Goal: Browse casually

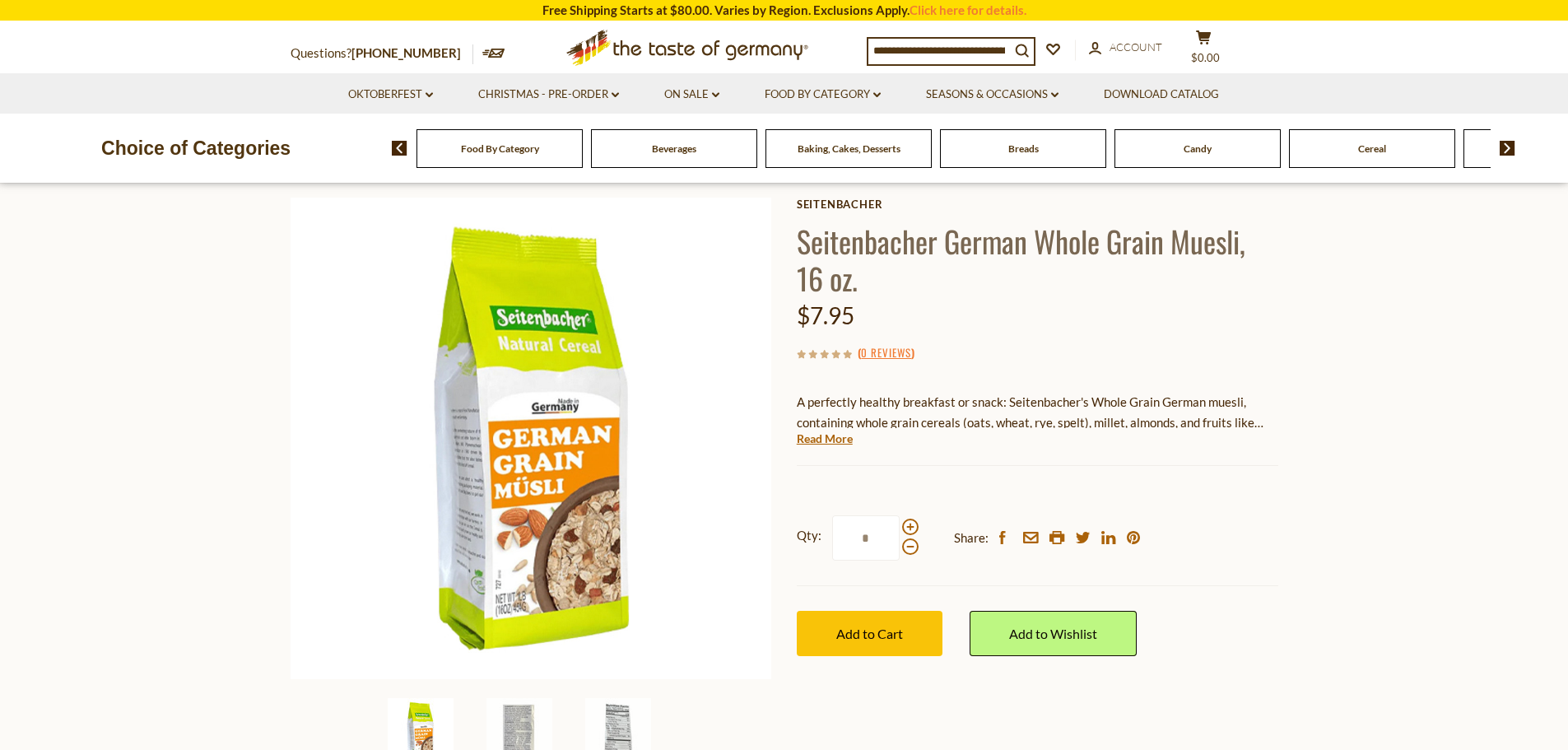
scroll to position [83, 0]
click at [819, 441] on link "Read More" at bounding box center [824, 437] width 56 height 16
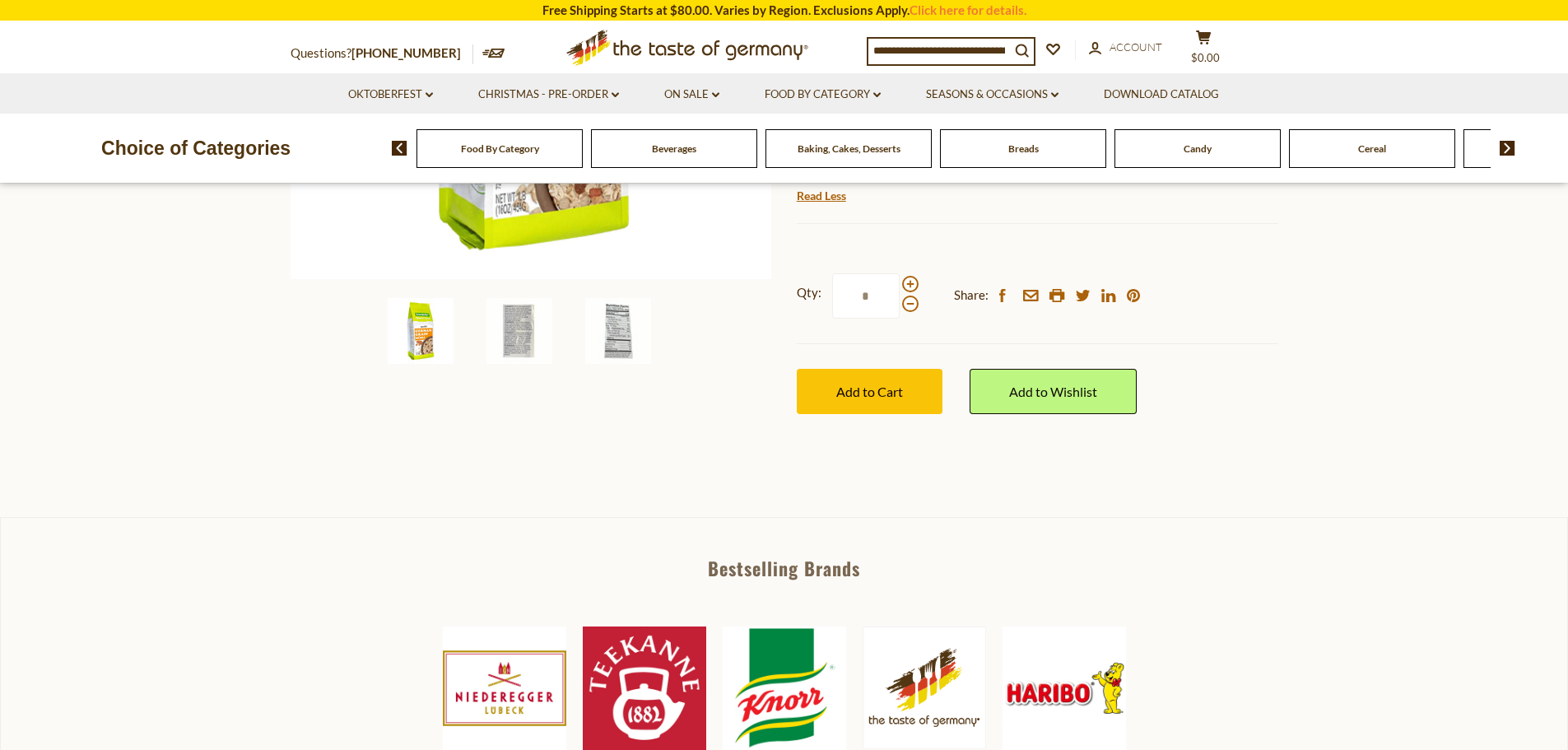
scroll to position [659, 0]
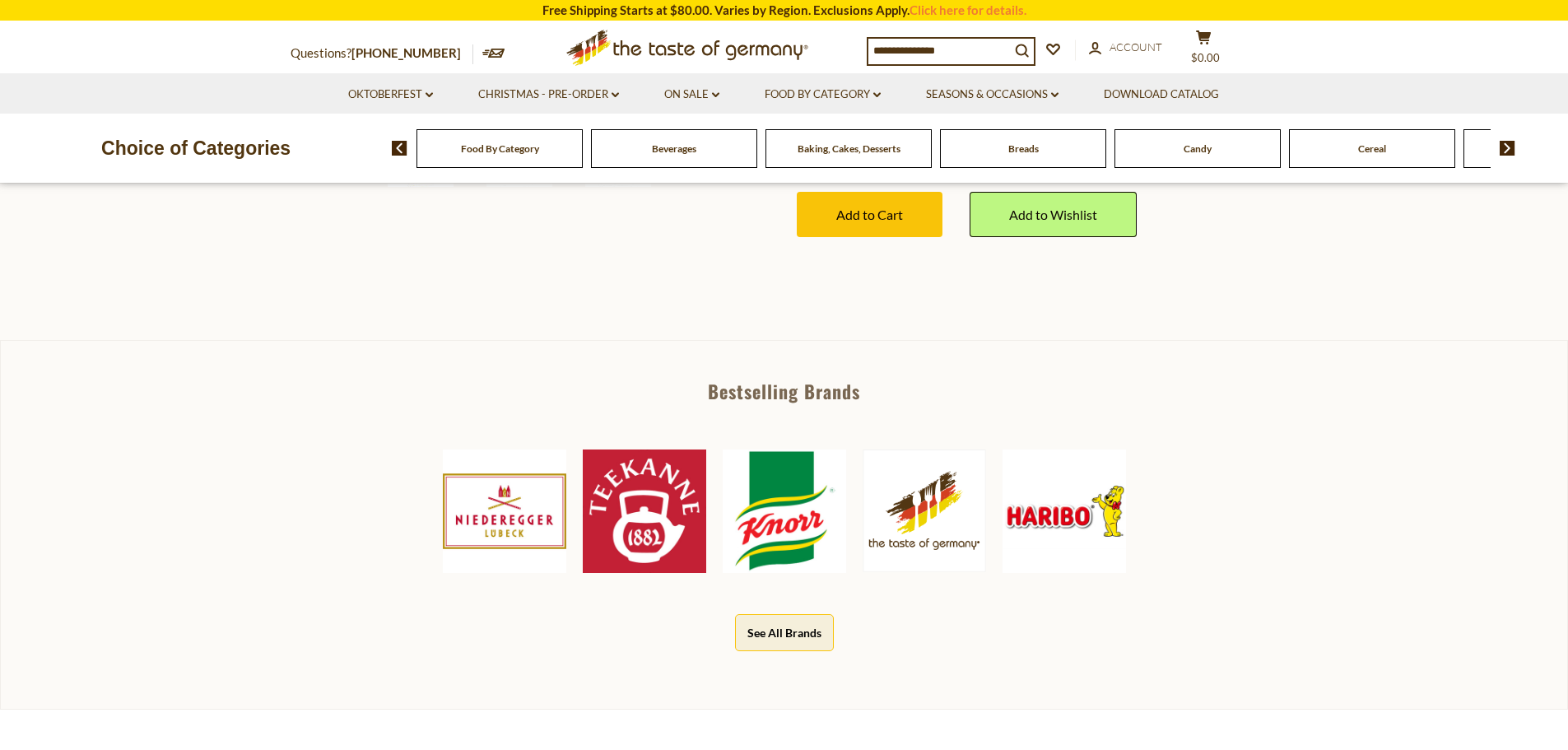
click at [1088, 495] on img at bounding box center [1063, 511] width 123 height 123
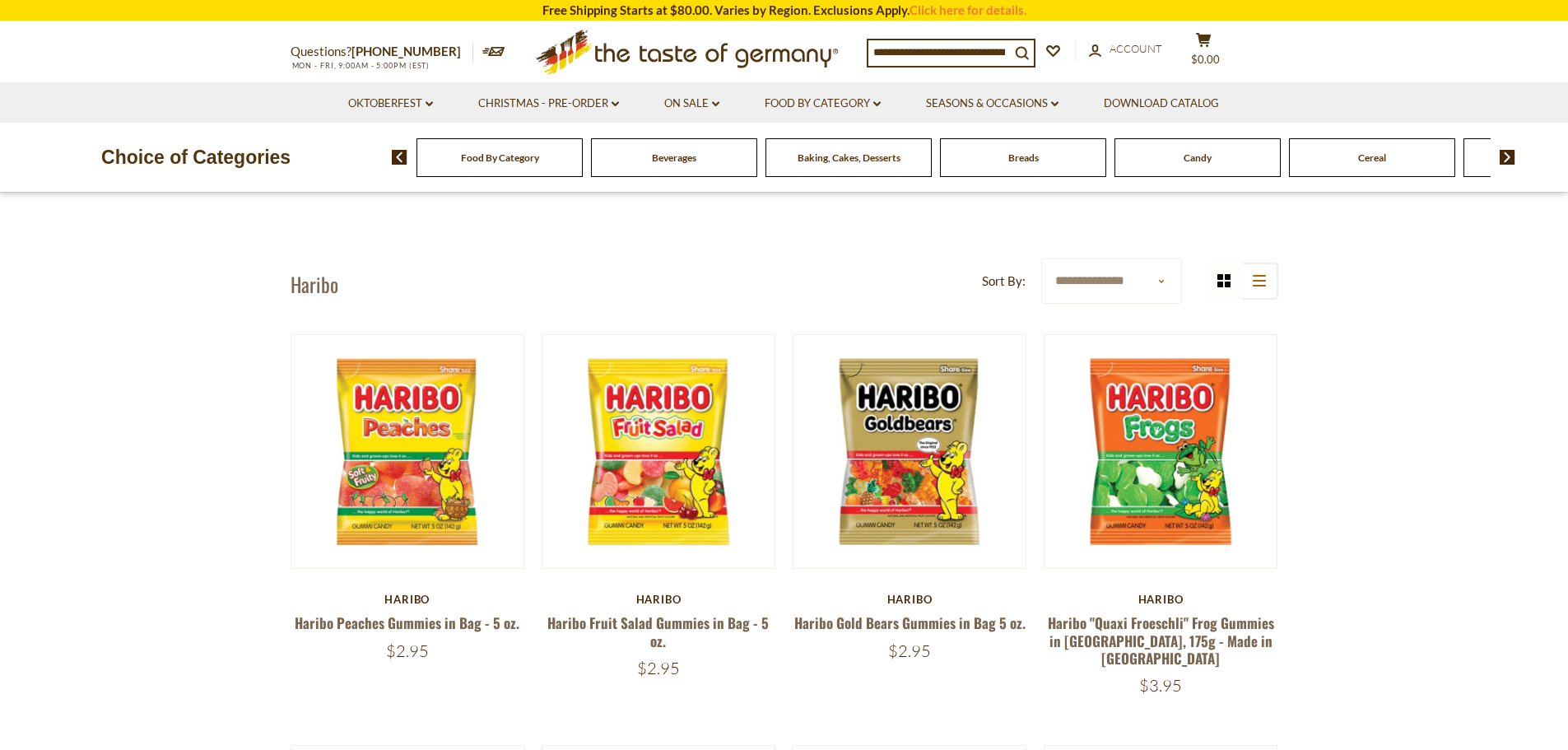
click at [583, 165] on div "Breads" at bounding box center [499, 158] width 166 height 39
click at [1031, 155] on span "Breads" at bounding box center [1023, 158] width 30 height 12
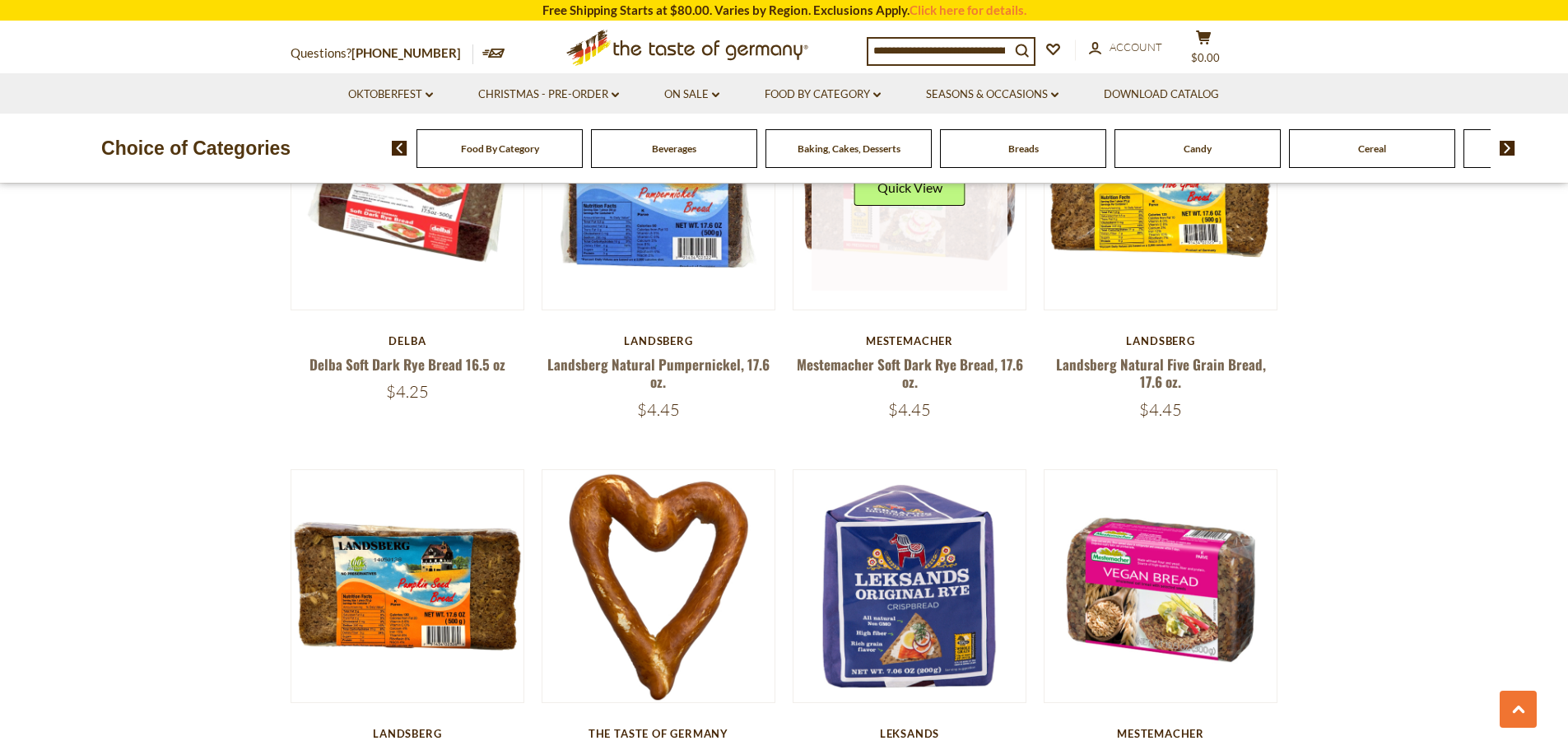
scroll to position [823, 0]
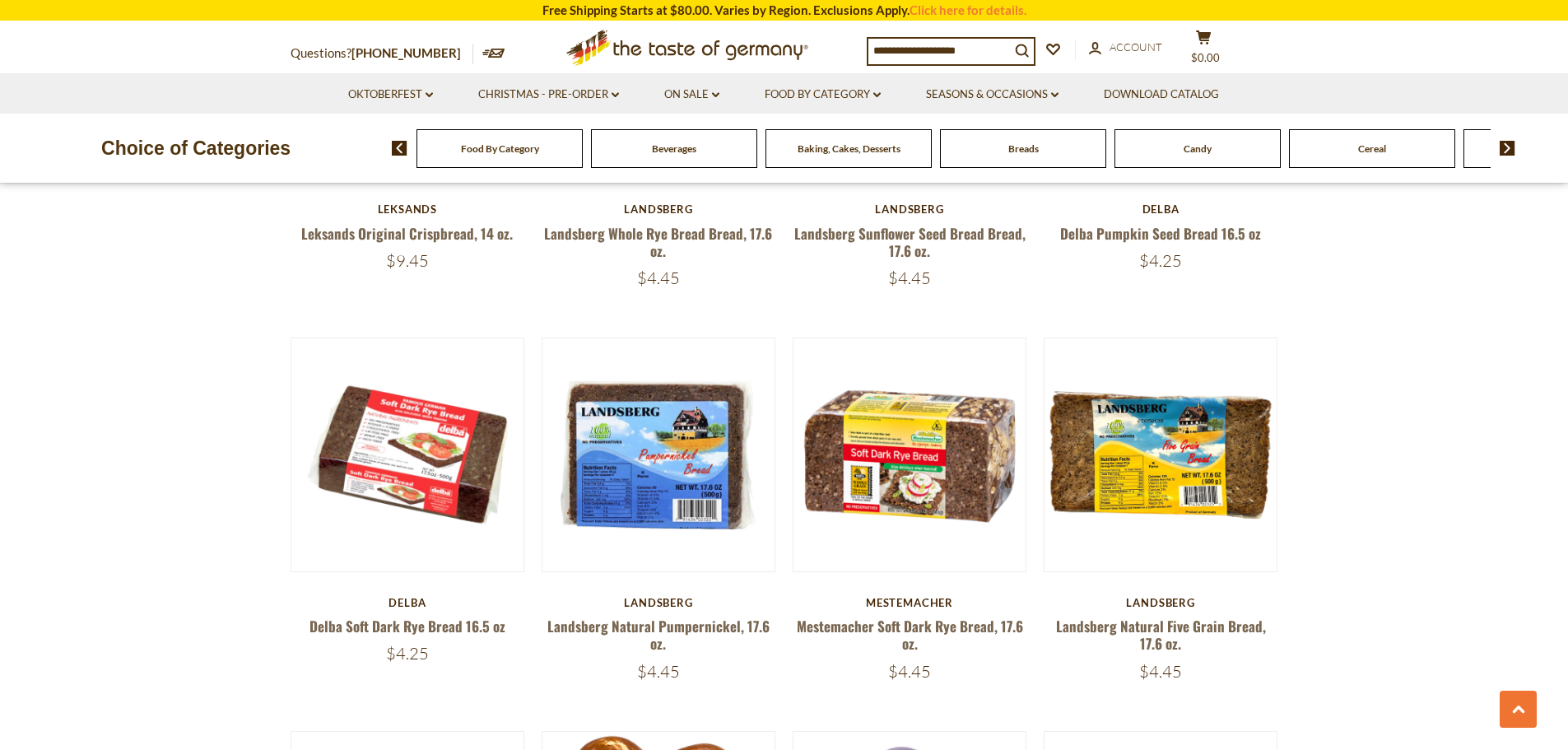
click at [698, 51] on icon ".st0{fill:#EDD300;} .st1{fill:#D33E21;}" at bounding box center [687, 47] width 308 height 51
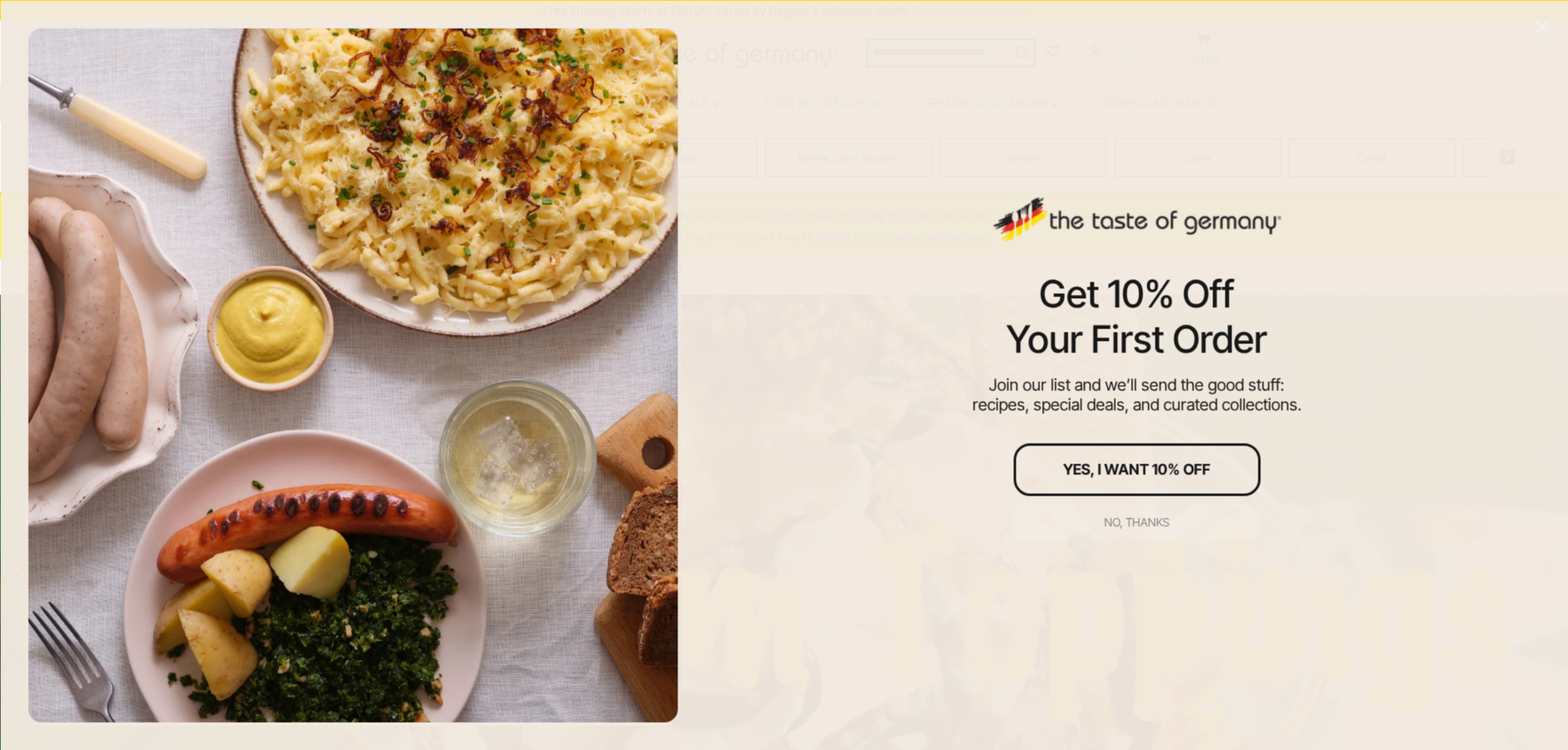
click at [1137, 511] on button "No, thanks" at bounding box center [1137, 522] width 247 height 36
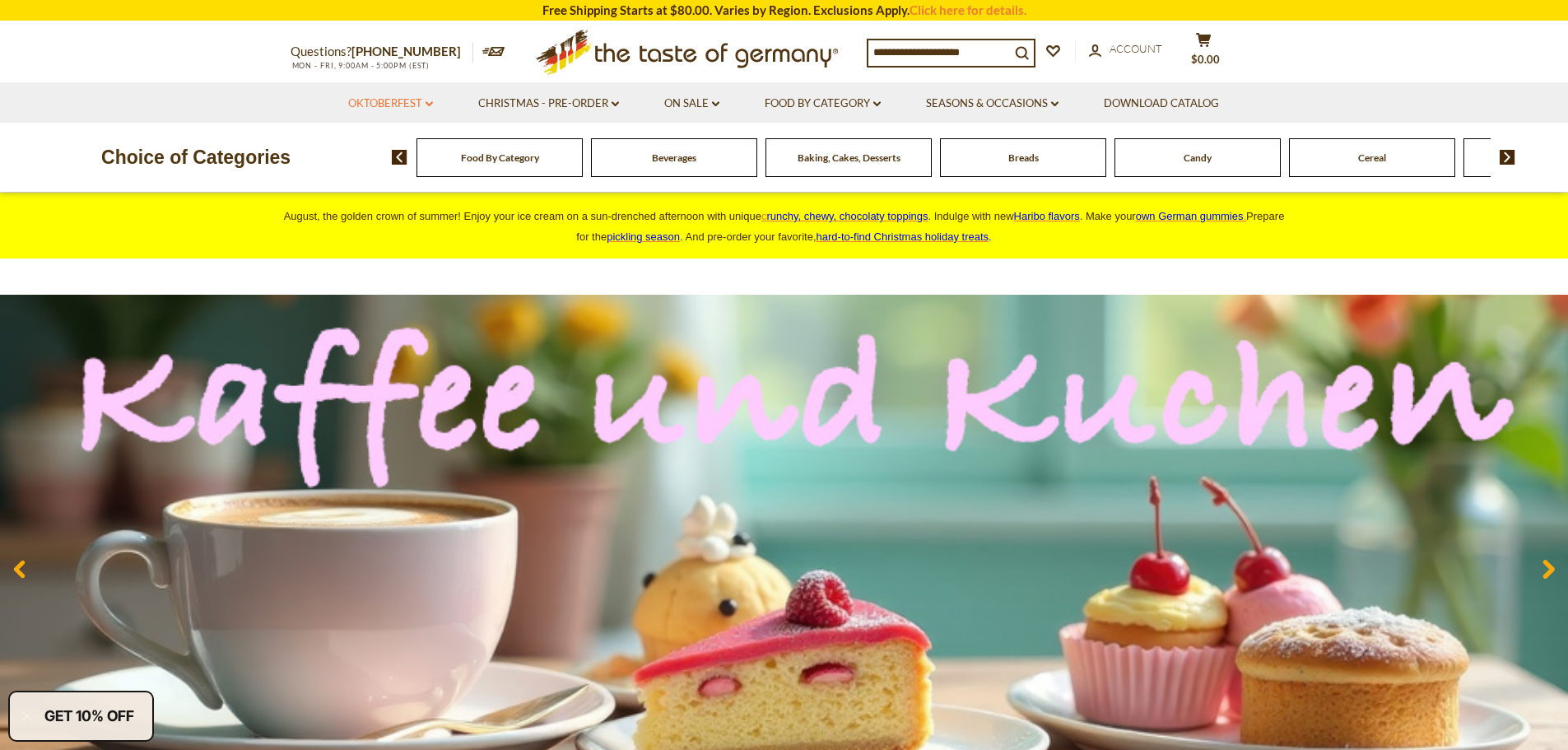
click at [401, 103] on link "Oktoberfest dropdown_arrow" at bounding box center [390, 103] width 84 height 18
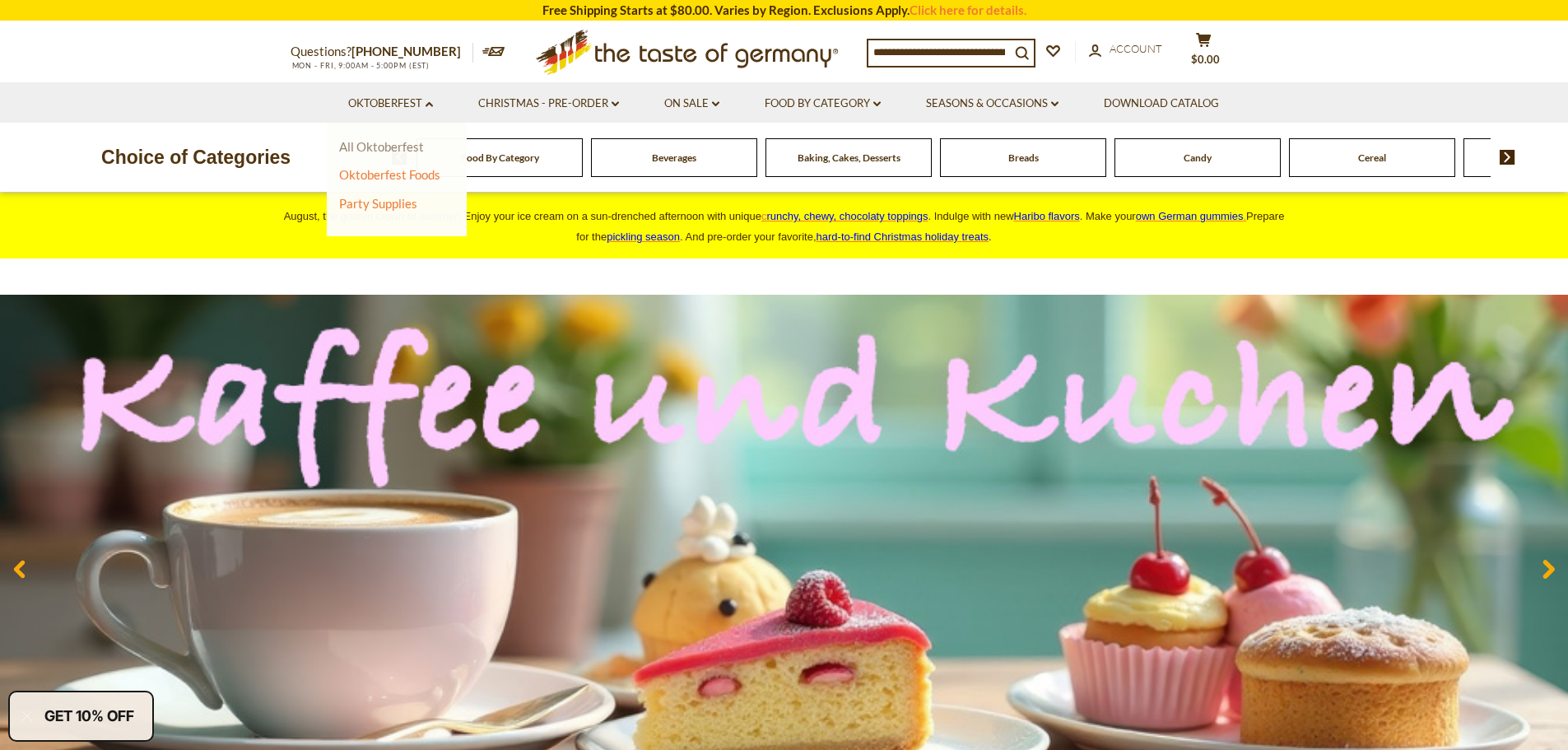
click at [373, 150] on link "All Oktoberfest" at bounding box center [381, 146] width 84 height 15
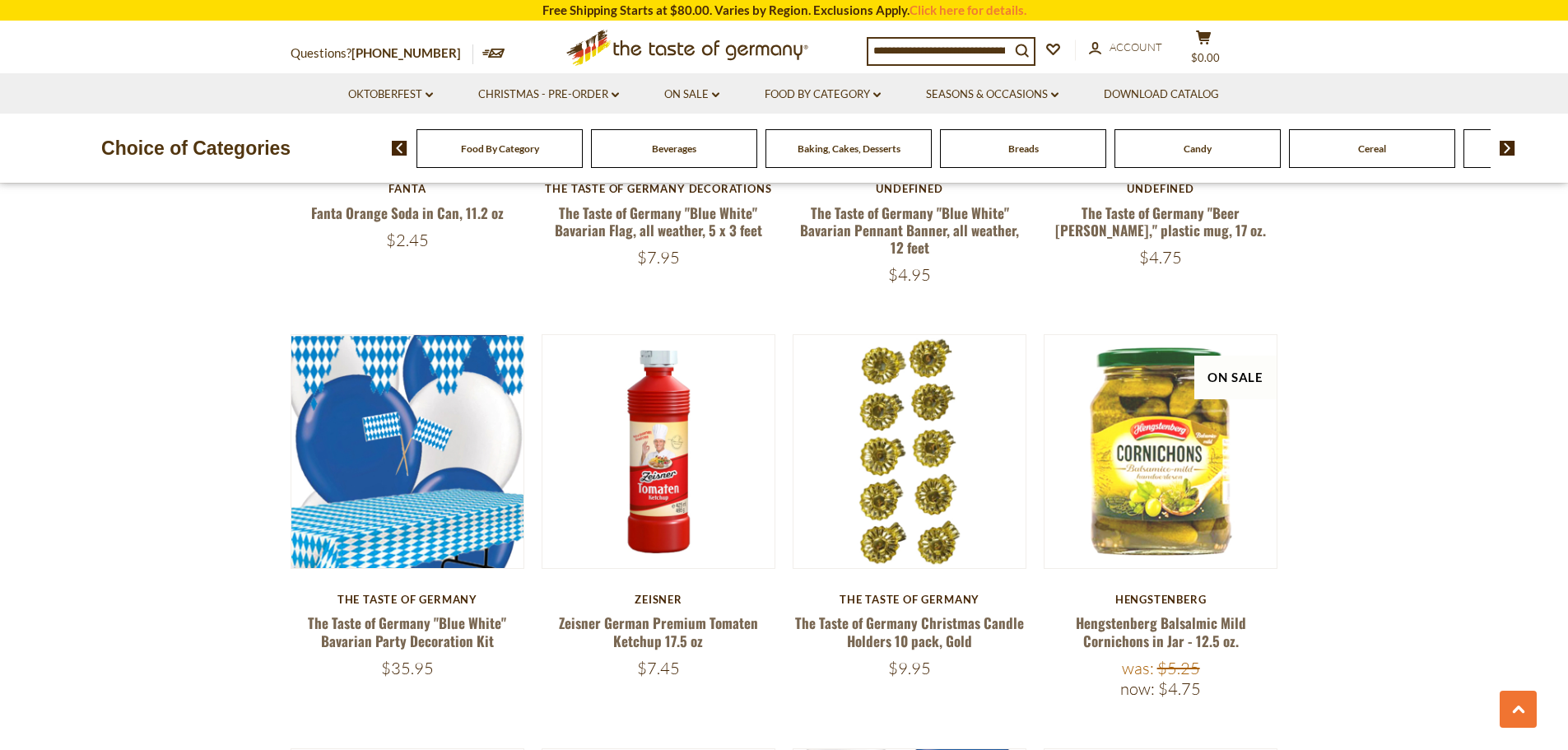
scroll to position [2470, 0]
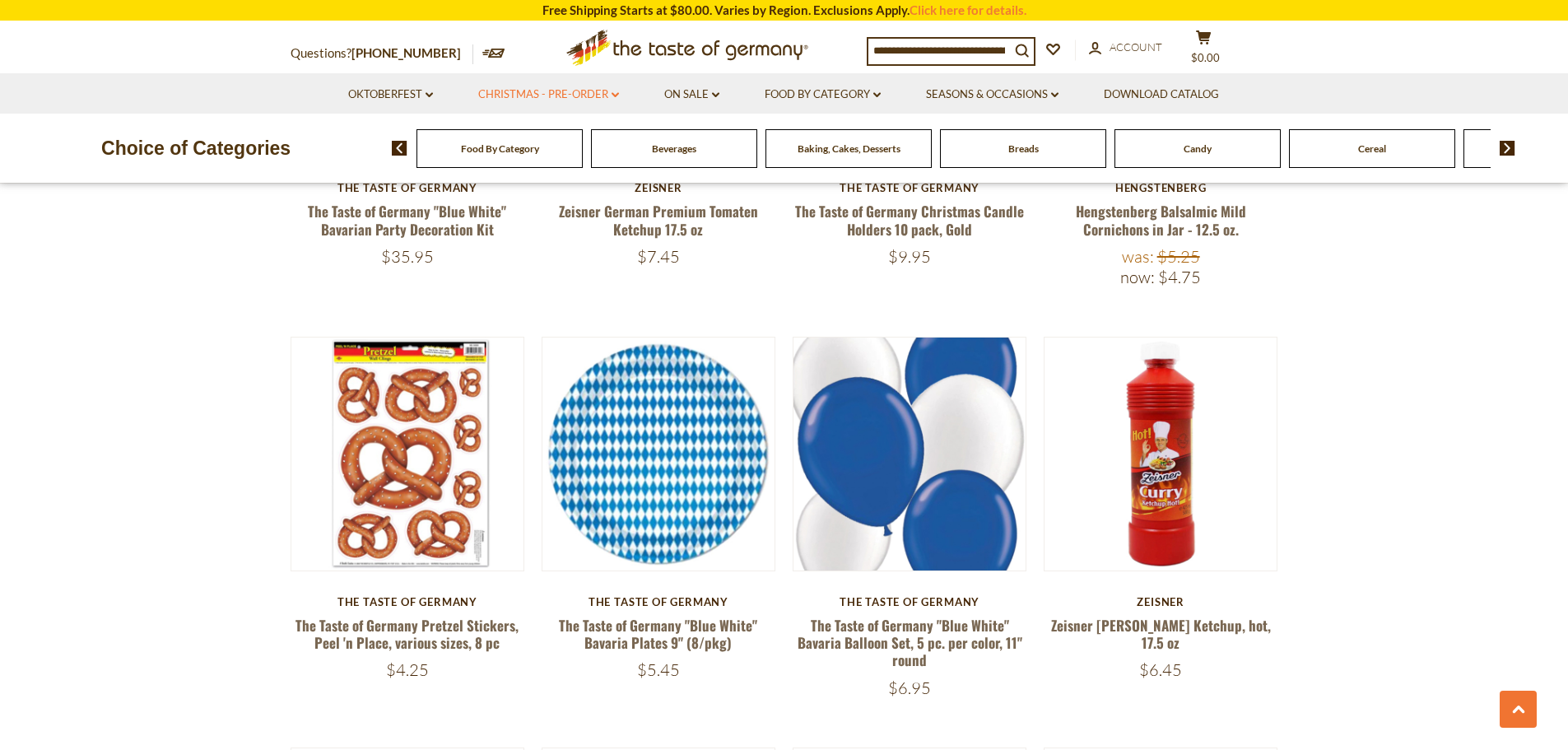
click at [585, 88] on link "Christmas - PRE-ORDER dropdown_arrow" at bounding box center [548, 94] width 140 height 18
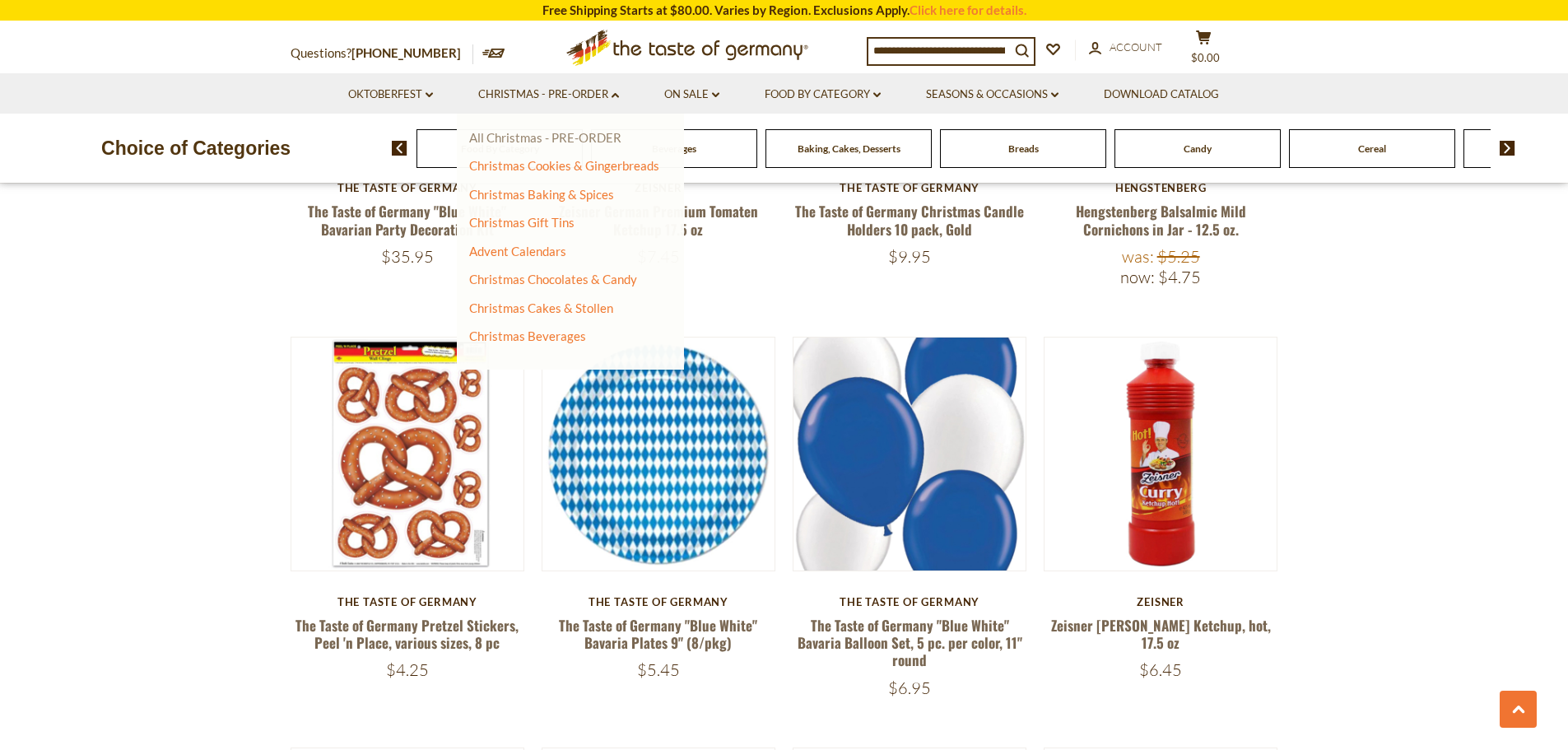
click at [591, 135] on link "All Christmas - PRE-ORDER" at bounding box center [545, 137] width 152 height 15
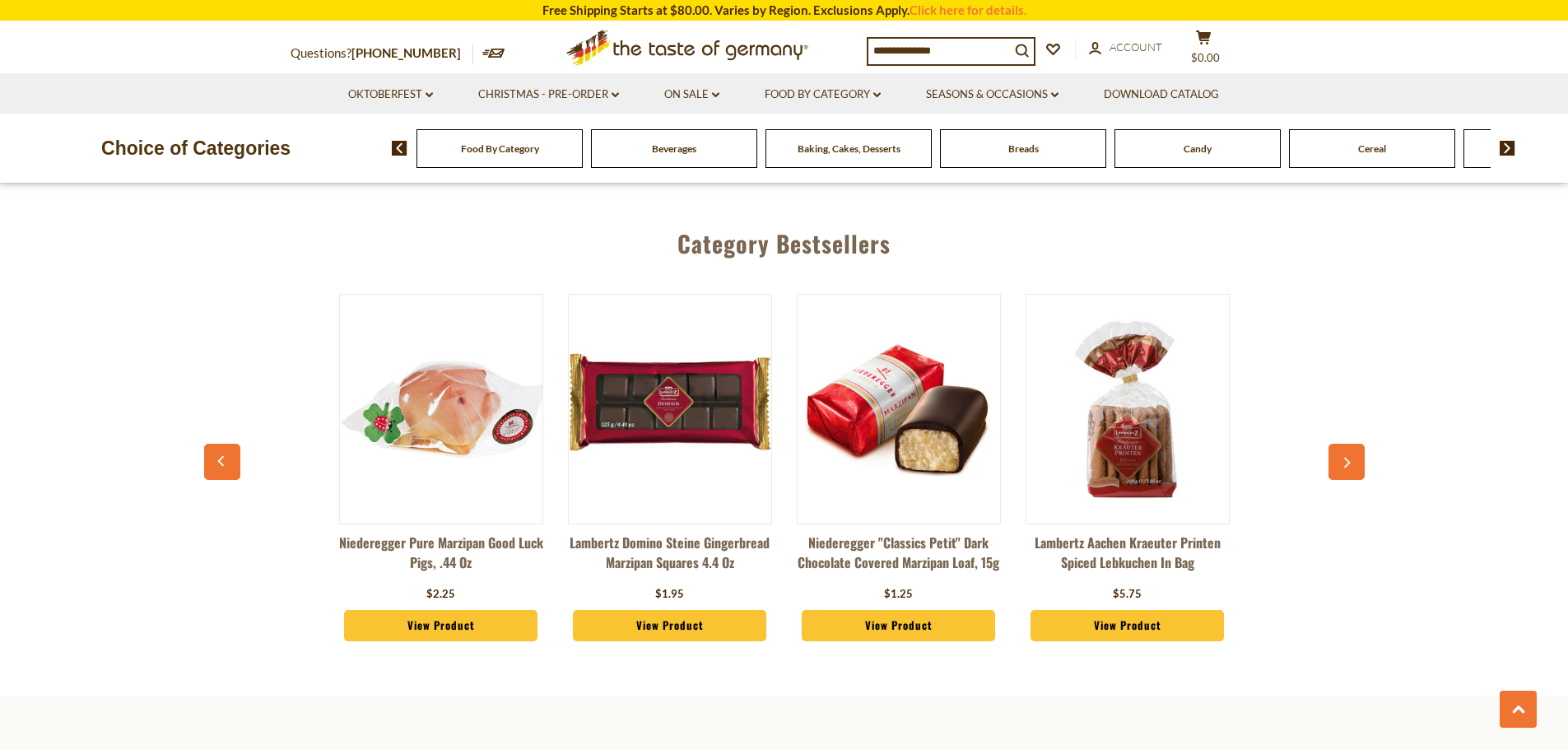
scroll to position [1152, 0]
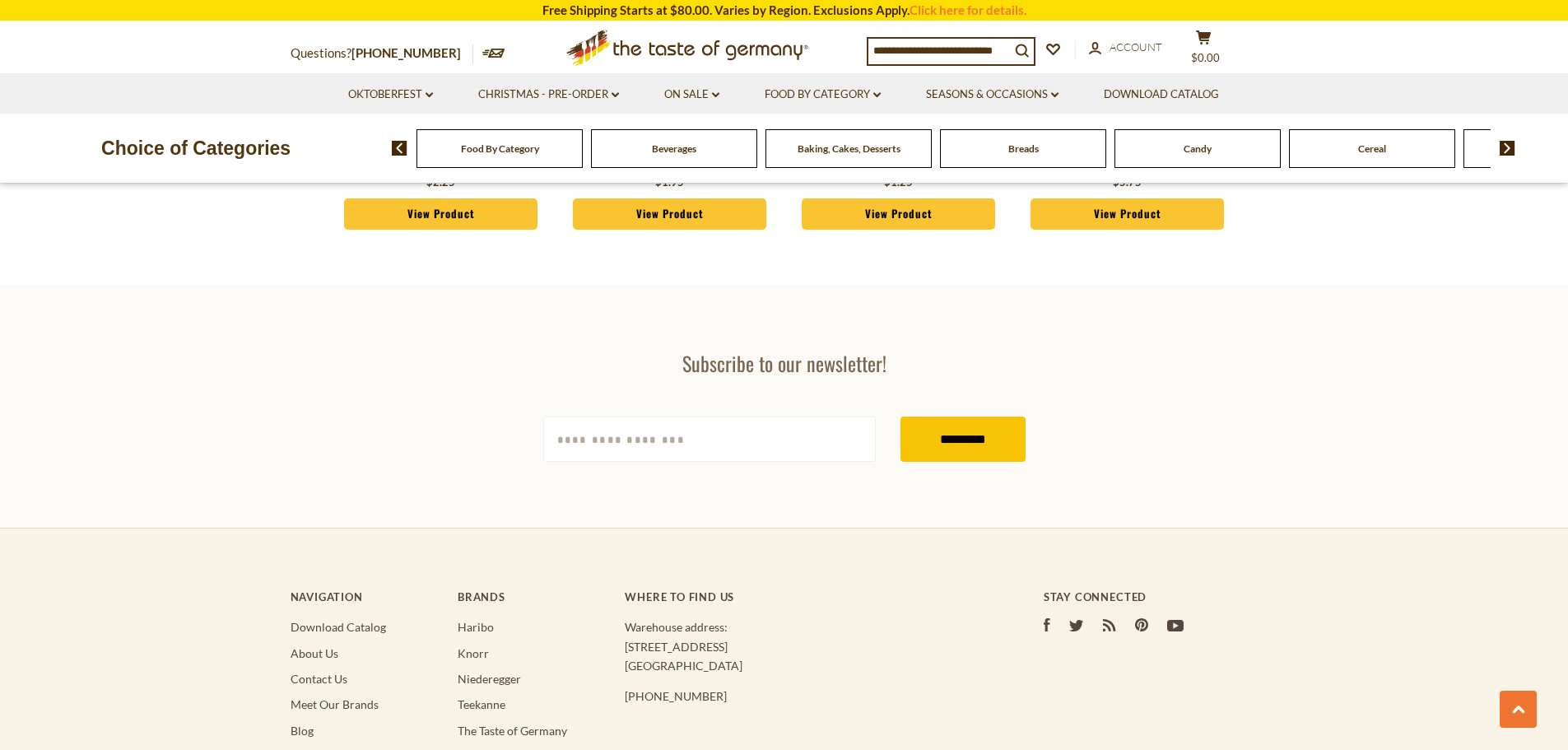
click at [681, 40] on icon ".st0{fill:#EDD300;} .st1{fill:#D33E21;}" at bounding box center [687, 47] width 308 height 51
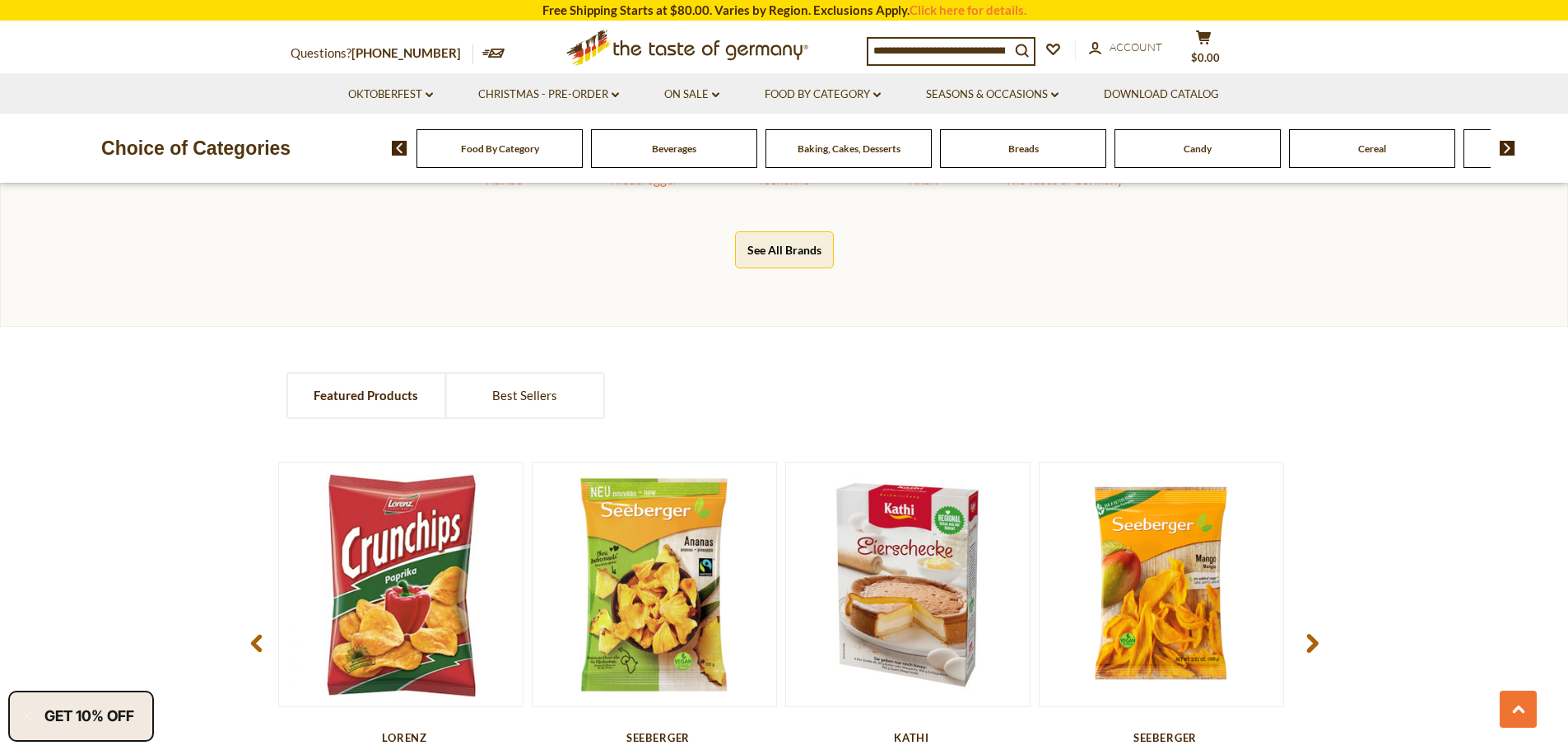
scroll to position [1169, 0]
